Goal: Task Accomplishment & Management: Use online tool/utility

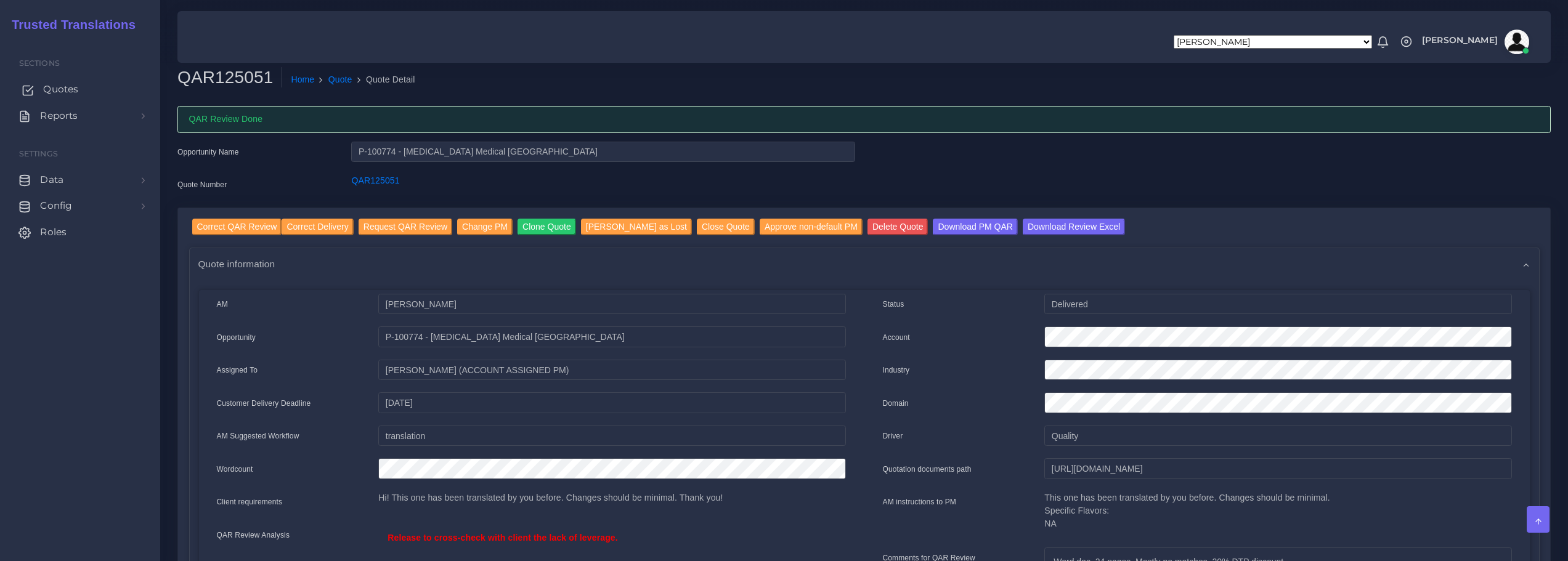
click at [55, 92] on span "Quotes" at bounding box center [60, 89] width 35 height 13
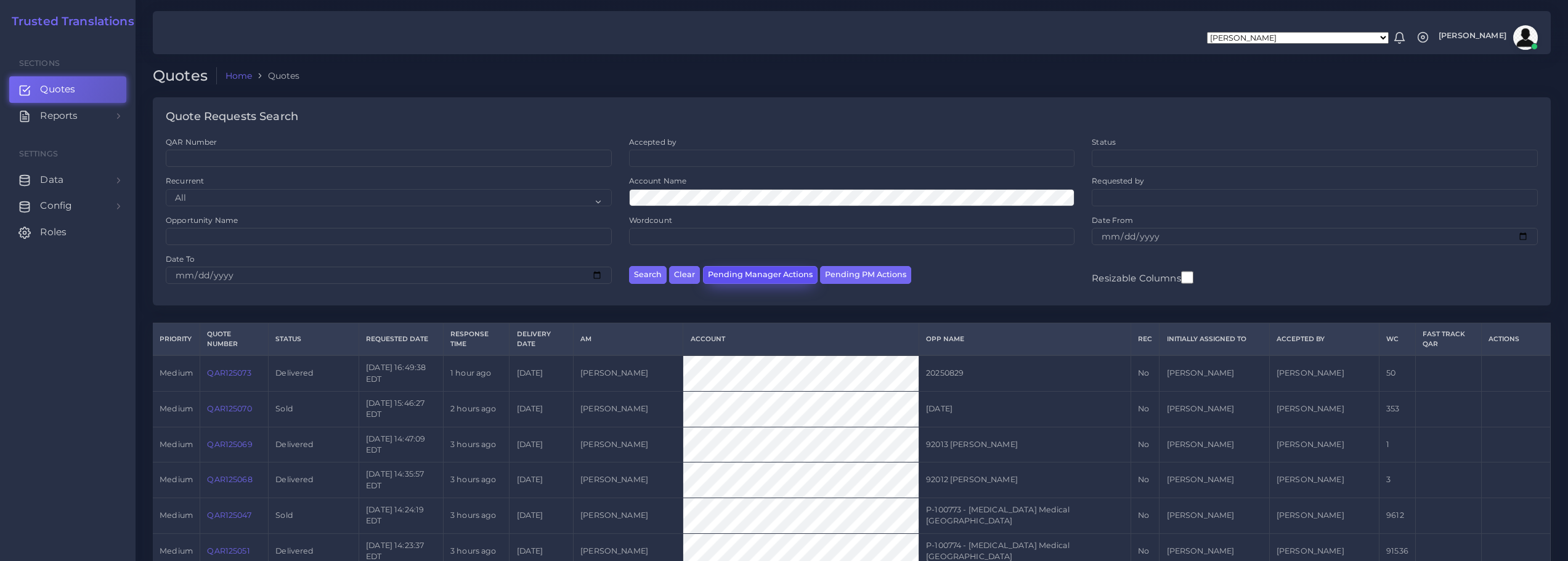
click at [774, 271] on button "Pending Manager Actions" at bounding box center [761, 275] width 115 height 18
select select "awaiting_manager_initial_review"
